Goal: Complete application form

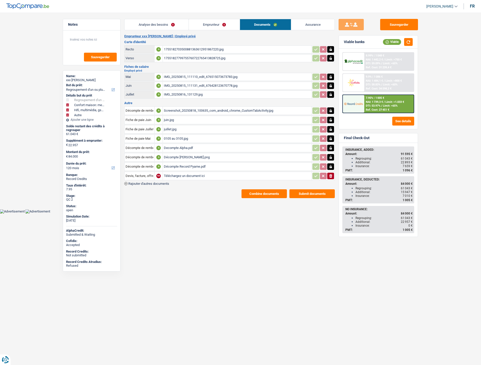
select select "refinancing"
select select "household"
select select "tech"
select select "other"
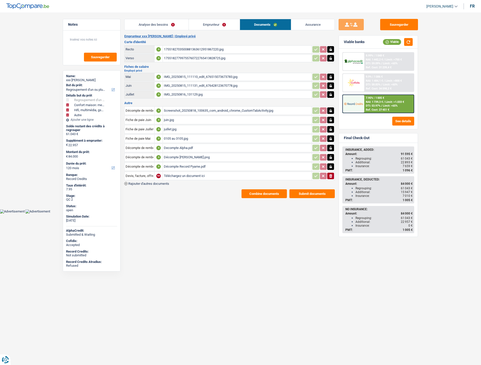
select select "120"
click at [164, 19] on link "Analyse des besoins" at bounding box center [157, 24] width 64 height 11
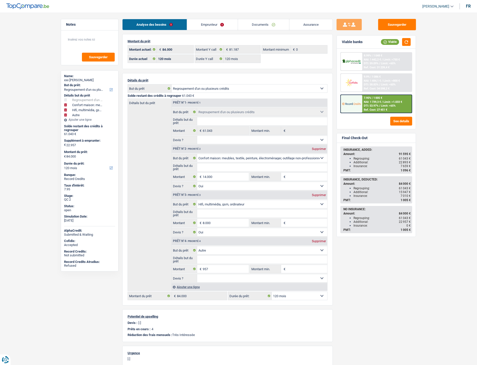
click at [371, 83] on span "DTI: 58.83%" at bounding box center [371, 84] width 15 height 3
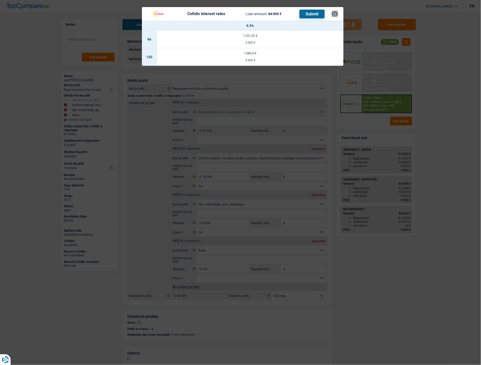
click at [336, 14] on button "×" at bounding box center [334, 13] width 5 height 5
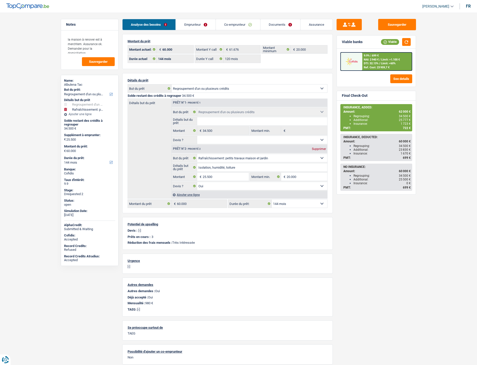
select select "refinancing"
select select "houseOrGarden"
select select "144"
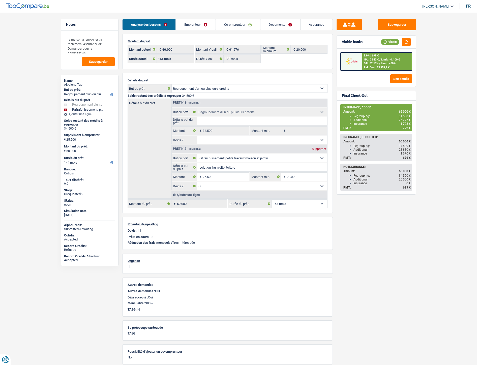
select select "120"
select select "refinancing"
select select "houseOrGarden"
select select "yes"
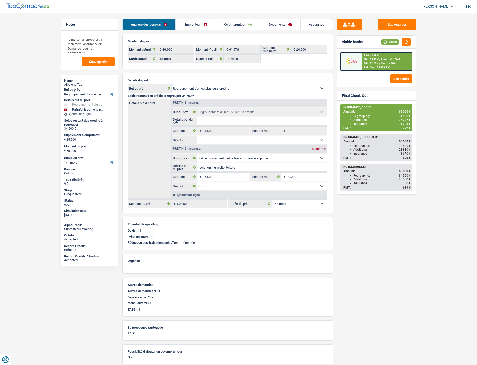
select select "144"
click at [381, 58] on div "NAI: 2 940 € / Limit: >1.100 €" at bounding box center [382, 59] width 36 height 3
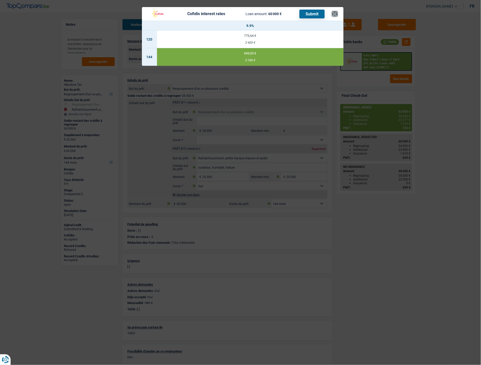
click at [334, 14] on button "×" at bounding box center [334, 13] width 5 height 5
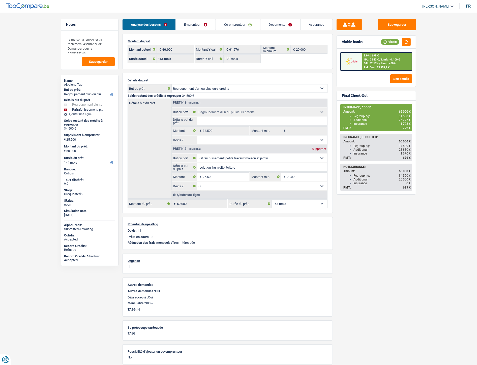
click at [281, 26] on link "Documents" at bounding box center [281, 24] width 40 height 11
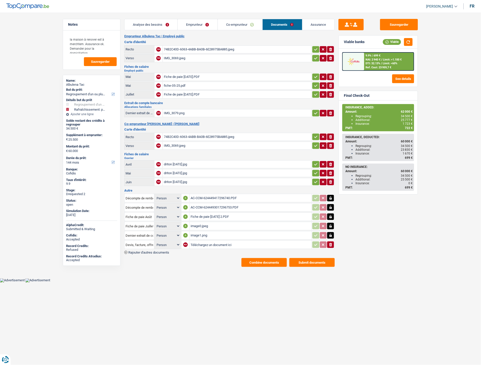
click at [200, 232] on div "image1.png" at bounding box center [251, 236] width 120 height 8
click at [205, 204] on div "AC-CCM-6244493017296753.PDF" at bounding box center [251, 208] width 120 height 8
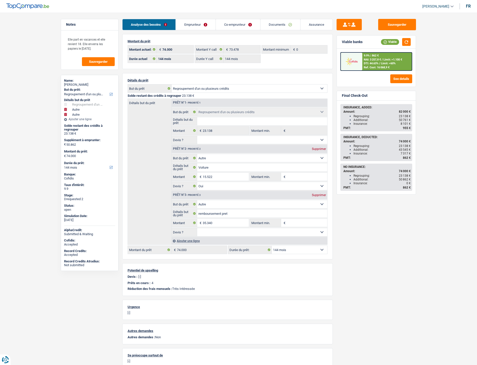
select select "refinancing"
select select "other"
select select "144"
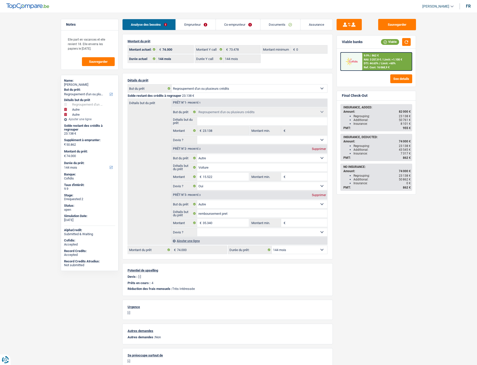
select select "144"
select select "refinancing"
select select "other"
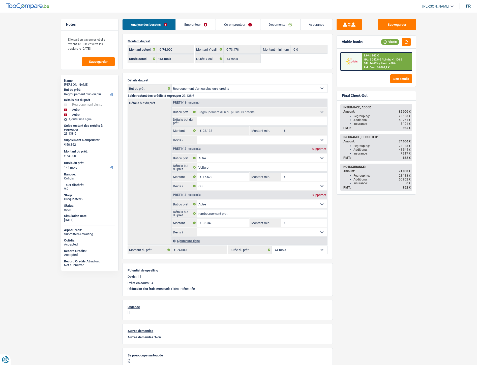
select select "yes"
select select "other"
select select "144"
click at [276, 21] on link "Documents" at bounding box center [281, 24] width 40 height 11
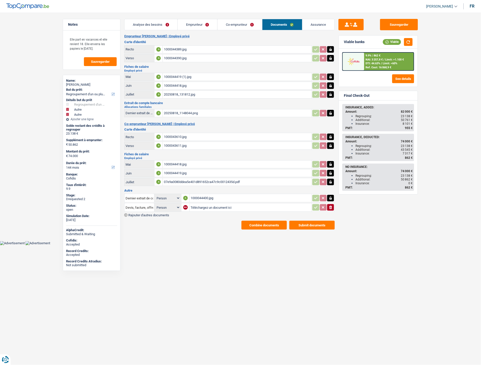
click at [208, 196] on div "1000044400.jpg" at bounding box center [251, 198] width 120 height 8
click at [227, 25] on link "Co-emprunteur" at bounding box center [240, 24] width 45 height 11
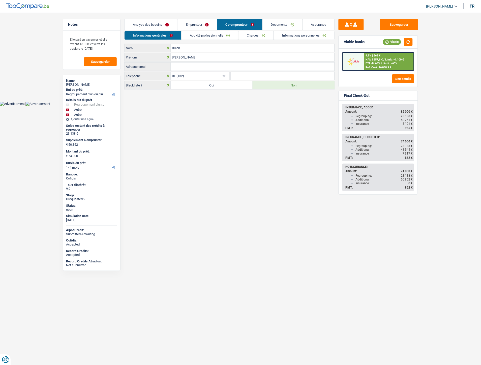
click at [198, 21] on link "Emprunteur" at bounding box center [198, 24] width 40 height 11
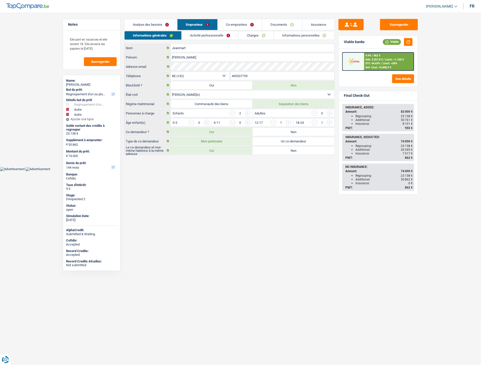
click at [164, 22] on link "Analyse des besoins" at bounding box center [151, 24] width 53 height 11
